Goal: Find specific page/section: Find specific page/section

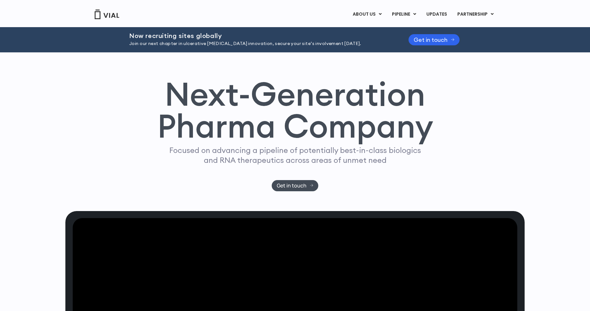
click at [399, 13] on link "PIPELINE" at bounding box center [404, 14] width 34 height 11
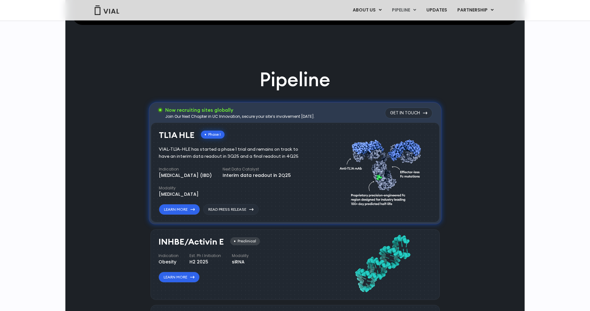
scroll to position [325, 0]
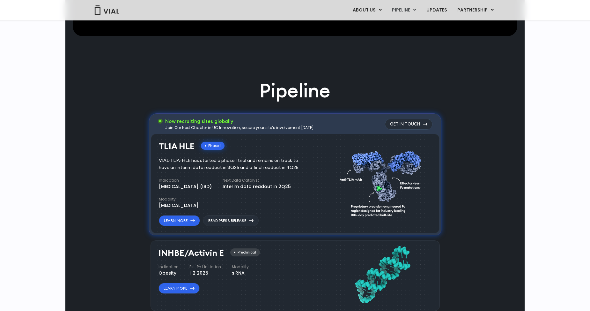
click at [213, 143] on div "Phase I" at bounding box center [213, 146] width 24 height 8
click at [419, 123] on link "Get in touch" at bounding box center [409, 124] width 48 height 11
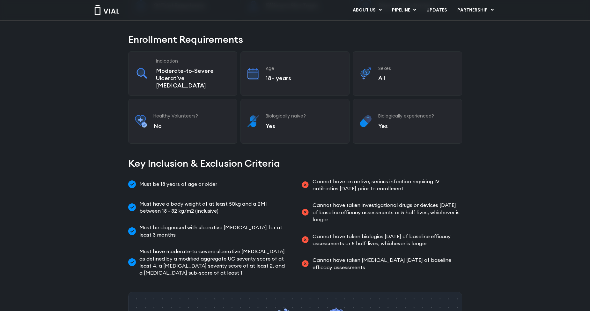
scroll to position [192, 0]
drag, startPoint x: 266, startPoint y: 113, endPoint x: 288, endPoint y: 113, distance: 22.0
click at [288, 122] on p "Yes" at bounding box center [304, 125] width 77 height 7
click at [408, 122] on p "Yes" at bounding box center [416, 125] width 77 height 7
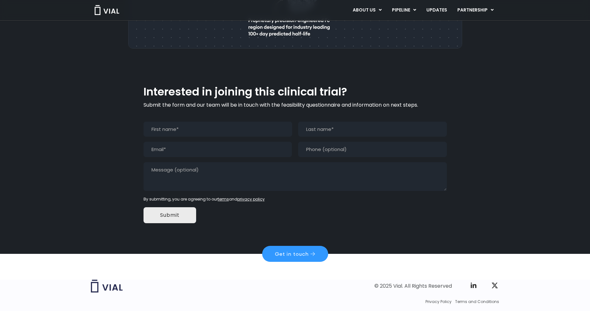
scroll to position [563, 0]
